Goal: Task Accomplishment & Management: Use online tool/utility

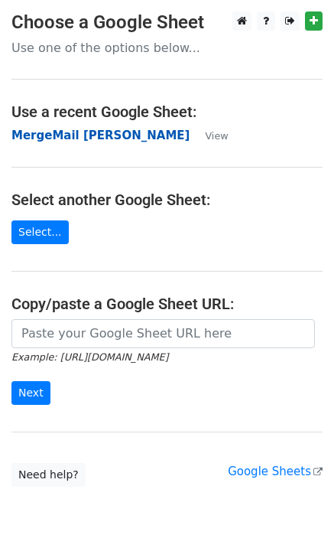
click at [69, 139] on strong "MergeMail [PERSON_NAME]" at bounding box center [100, 136] width 178 height 14
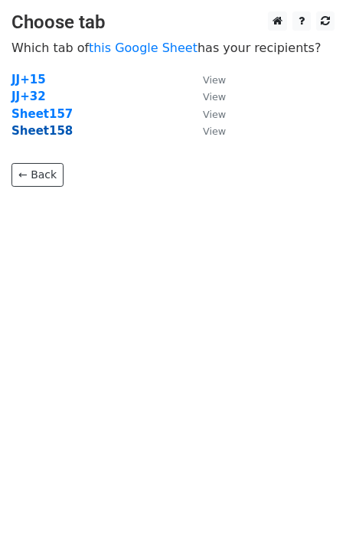
click at [54, 133] on strong "Sheet158" at bounding box center [41, 131] width 61 height 14
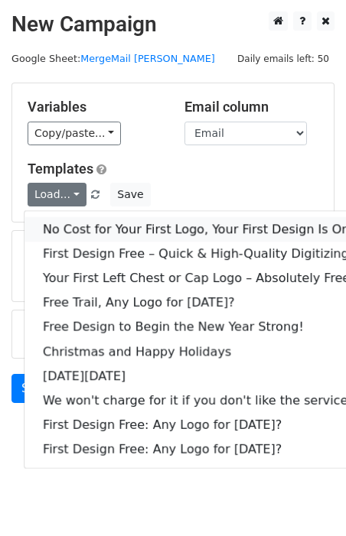
click at [83, 226] on link "No Cost for Your First Logo, Your First Design Is On Us!" at bounding box center [207, 229] width 367 height 24
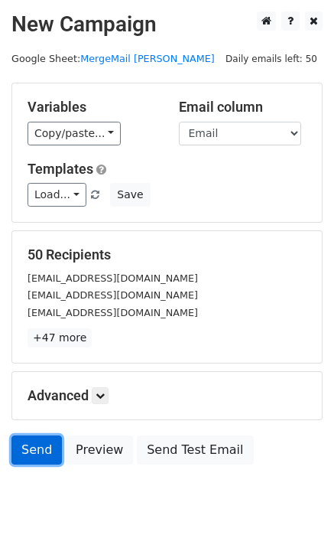
click at [24, 450] on link "Send" at bounding box center [36, 449] width 50 height 29
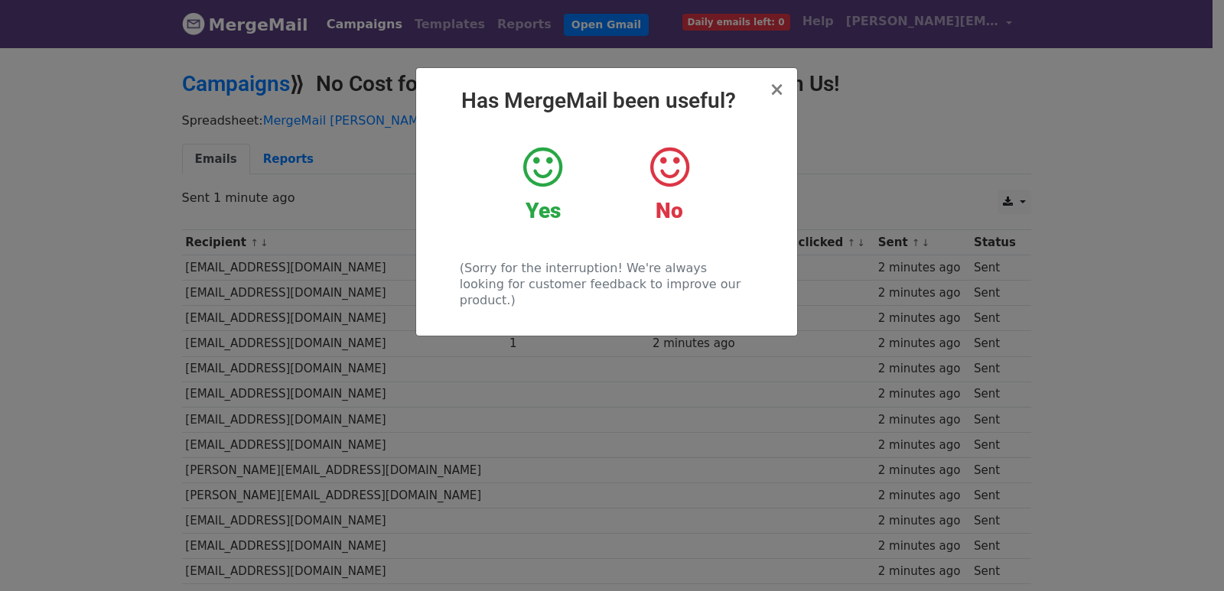
click at [339, 306] on div "× Has MergeMail been useful? Yes No (Sorry for the interruption! We're always l…" at bounding box center [612, 318] width 1224 height 545
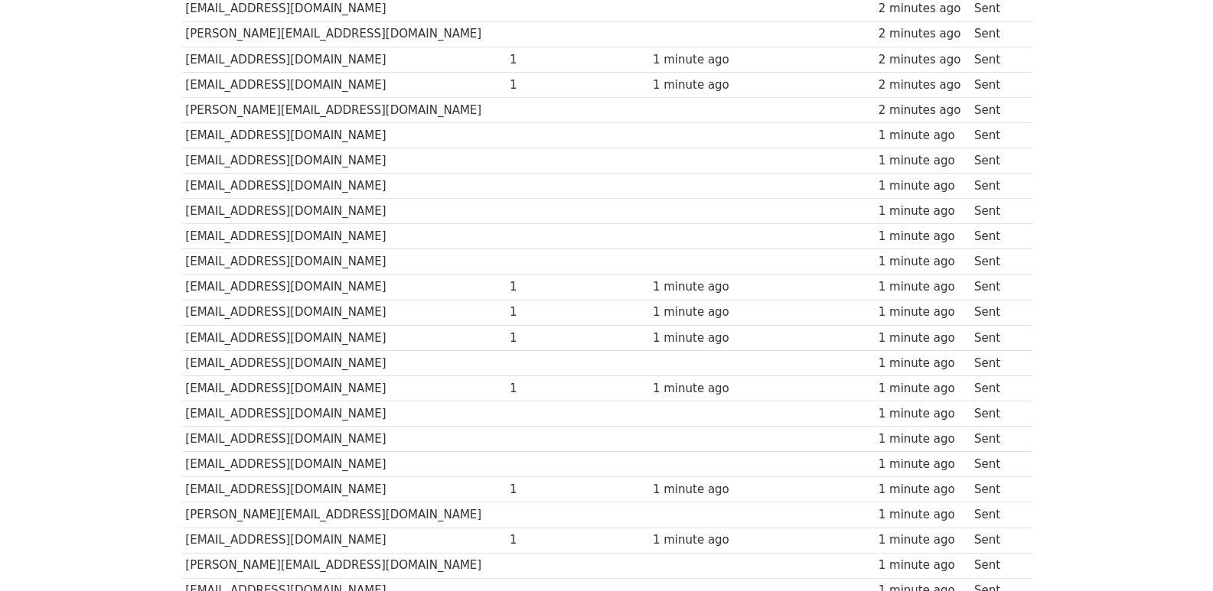
scroll to position [1065, 0]
